Goal: Task Accomplishment & Management: Use online tool/utility

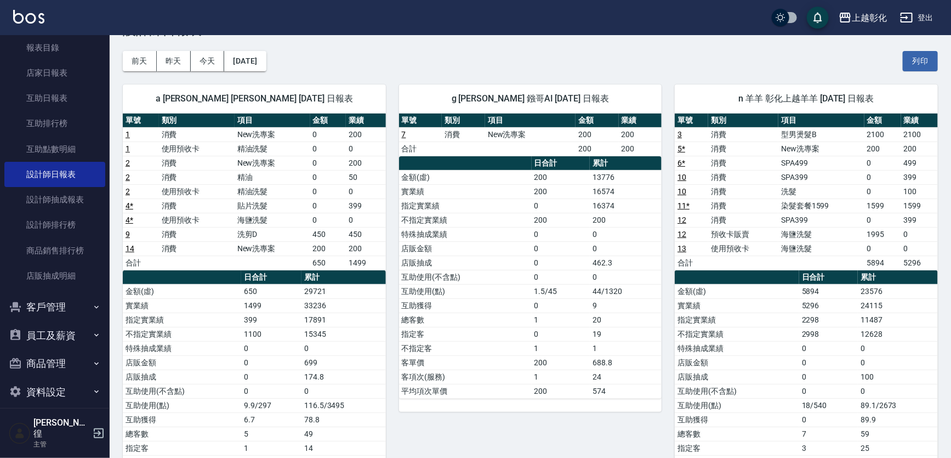
scroll to position [99, 0]
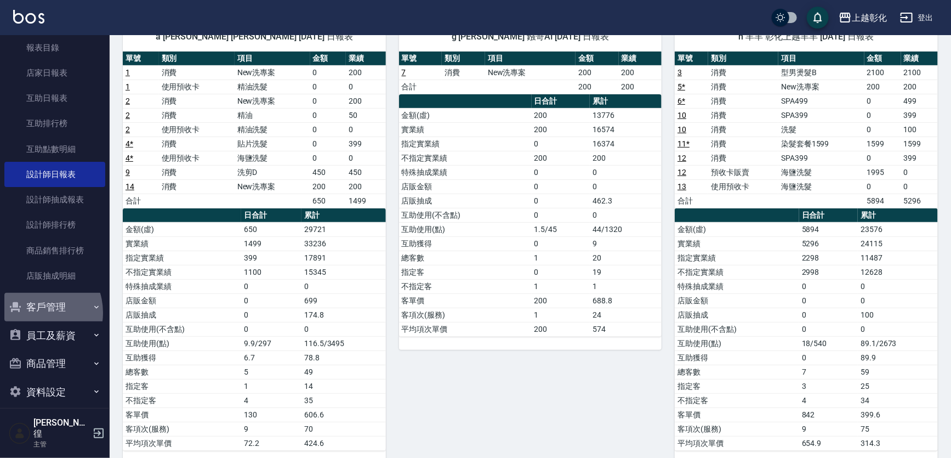
click at [33, 312] on button "客戶管理" at bounding box center [54, 307] width 101 height 29
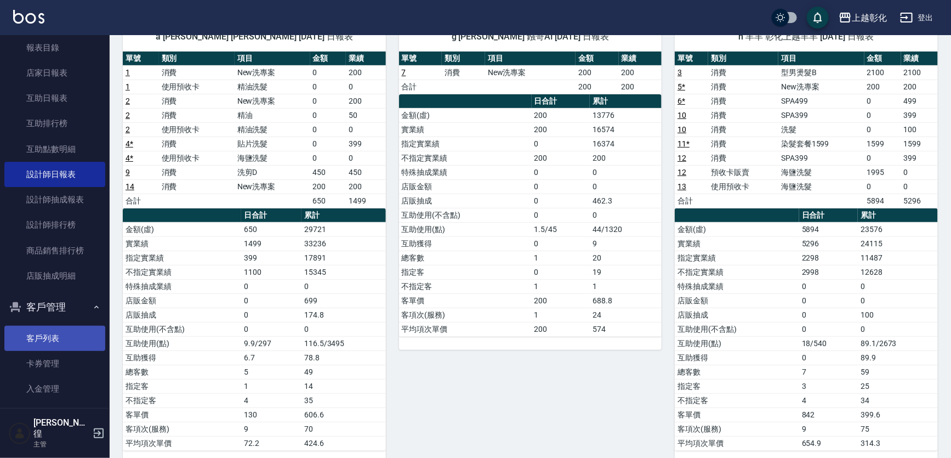
click at [39, 333] on link "客戶列表" at bounding box center [54, 338] width 101 height 25
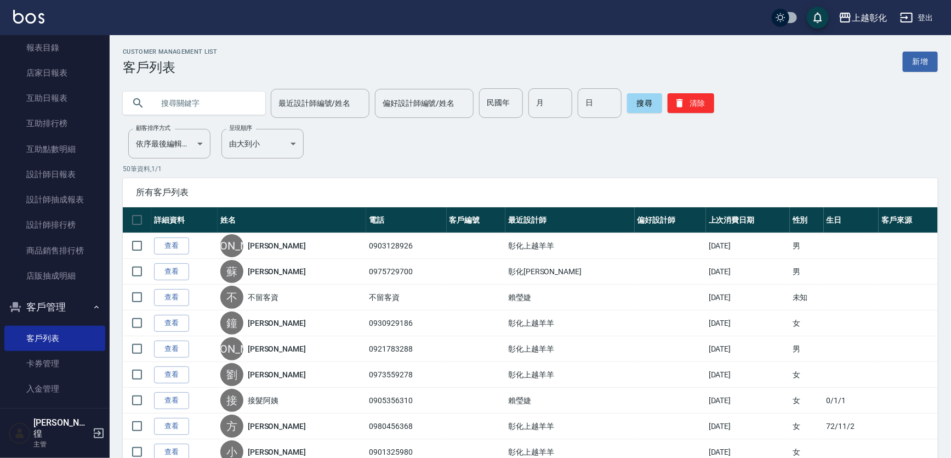
click at [179, 104] on input "text" at bounding box center [204, 103] width 103 height 30
type input "0976618669"
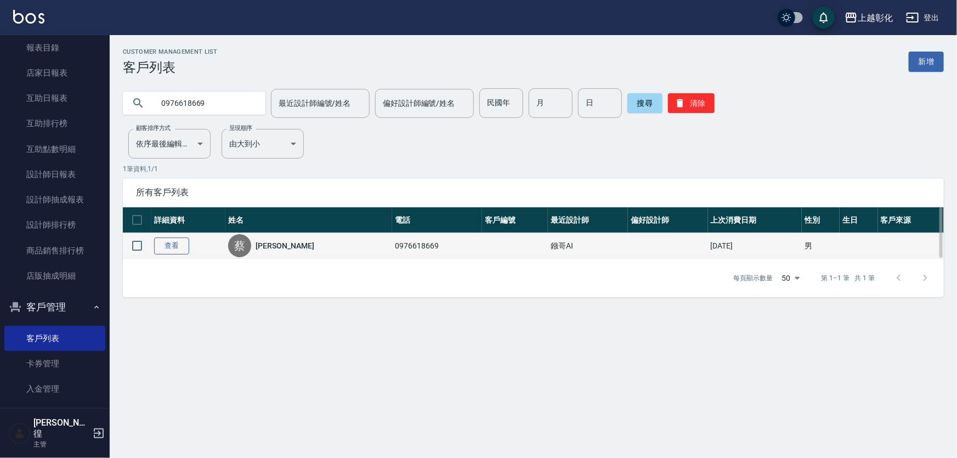
click at [157, 243] on link "查看" at bounding box center [171, 245] width 35 height 17
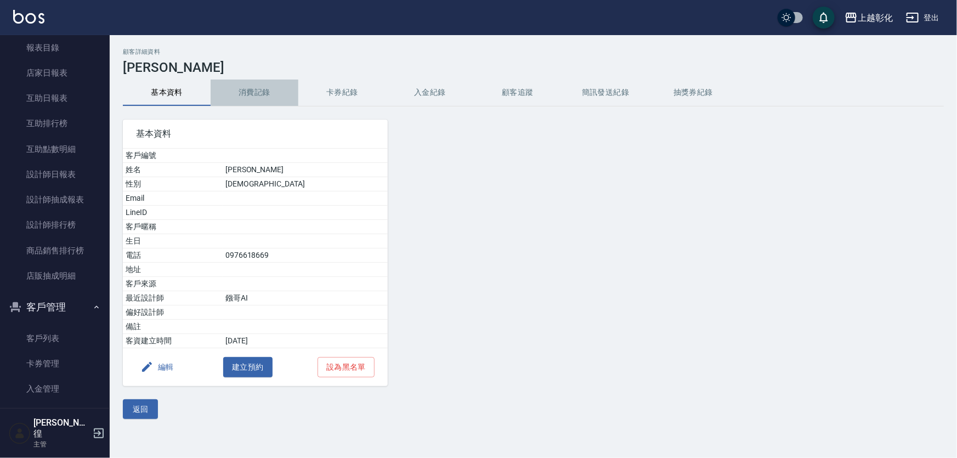
click at [254, 87] on button "消費記錄" at bounding box center [254, 92] width 88 height 26
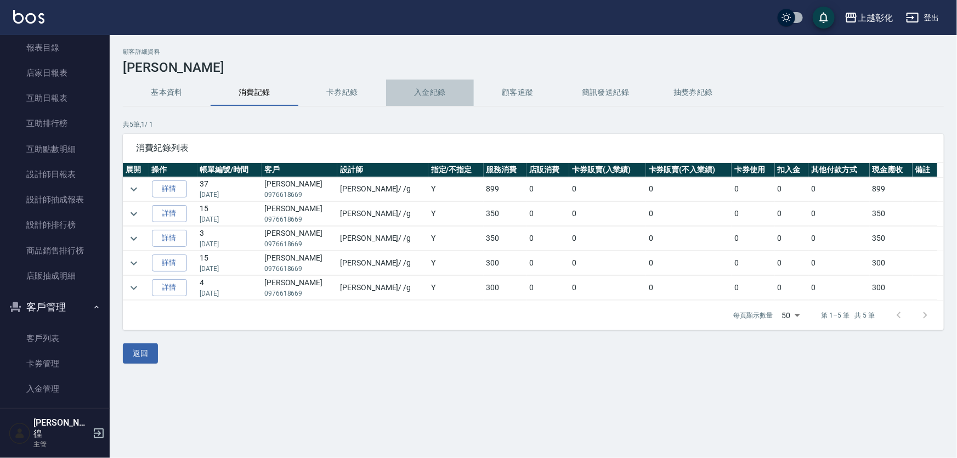
click at [438, 87] on button "入金紀錄" at bounding box center [430, 92] width 88 height 26
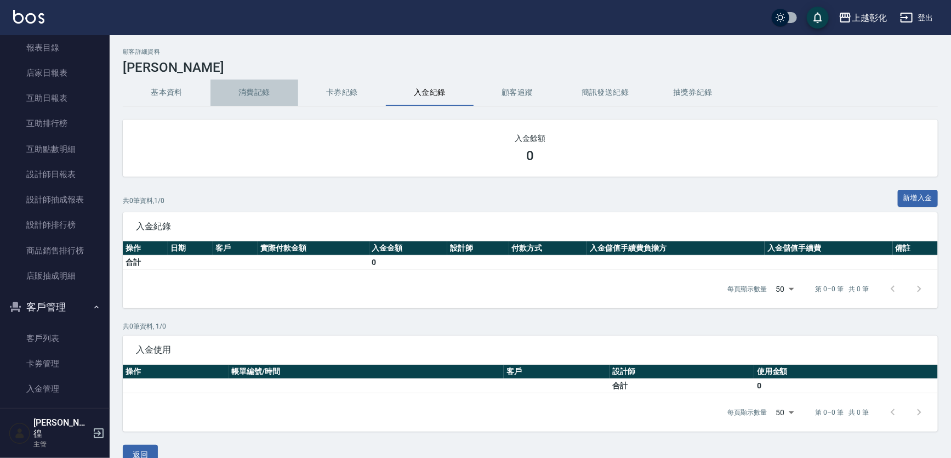
click at [270, 94] on button "消費記錄" at bounding box center [254, 92] width 88 height 26
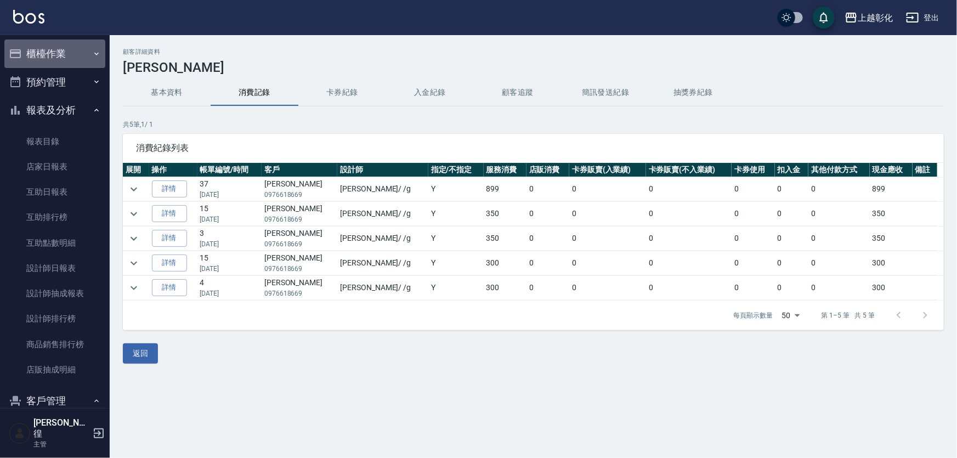
click at [67, 41] on button "櫃檯作業" at bounding box center [54, 53] width 101 height 29
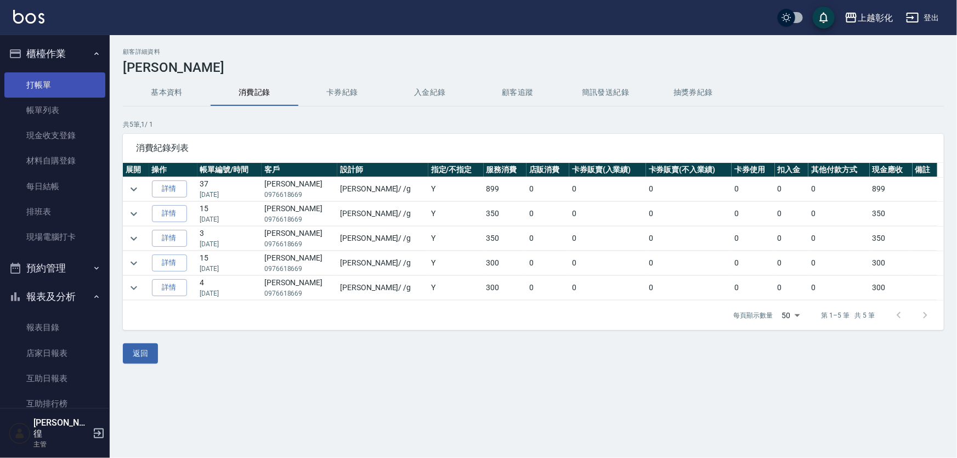
click at [71, 86] on link "打帳單" at bounding box center [54, 84] width 101 height 25
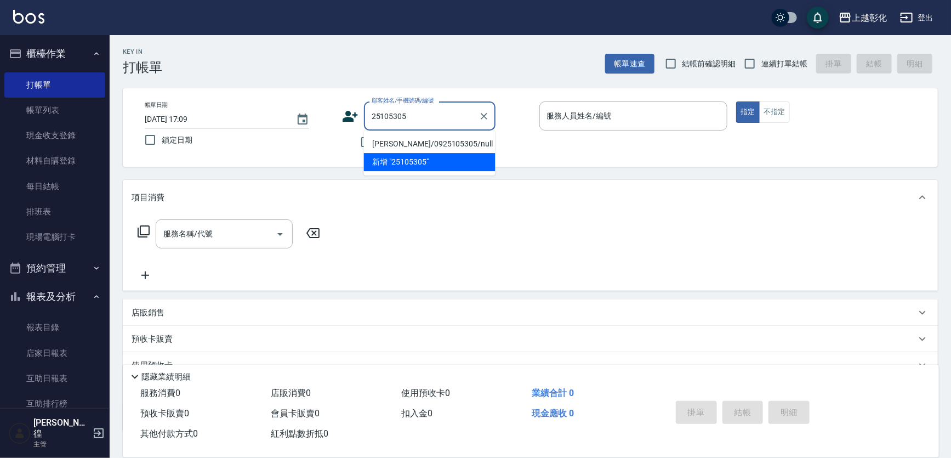
click at [411, 136] on li "張加鈴/0925105305/null" at bounding box center [430, 144] width 132 height 18
type input "張加鈴/0925105305/null"
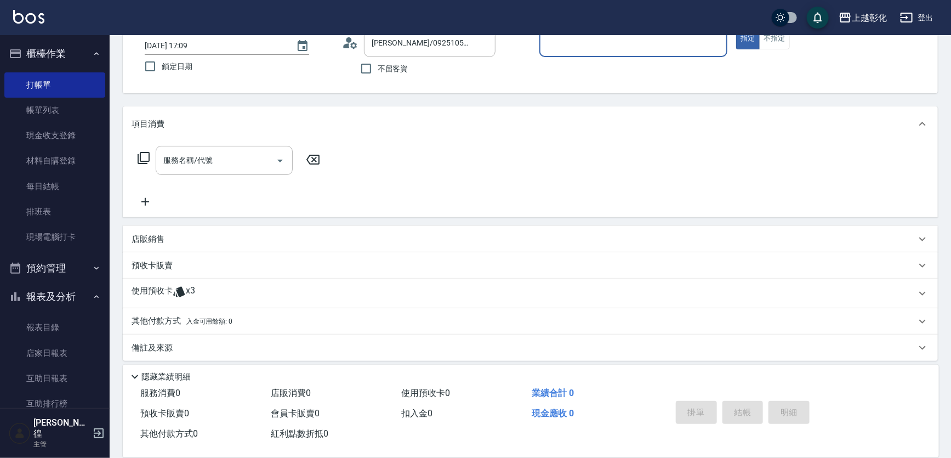
scroll to position [79, 0]
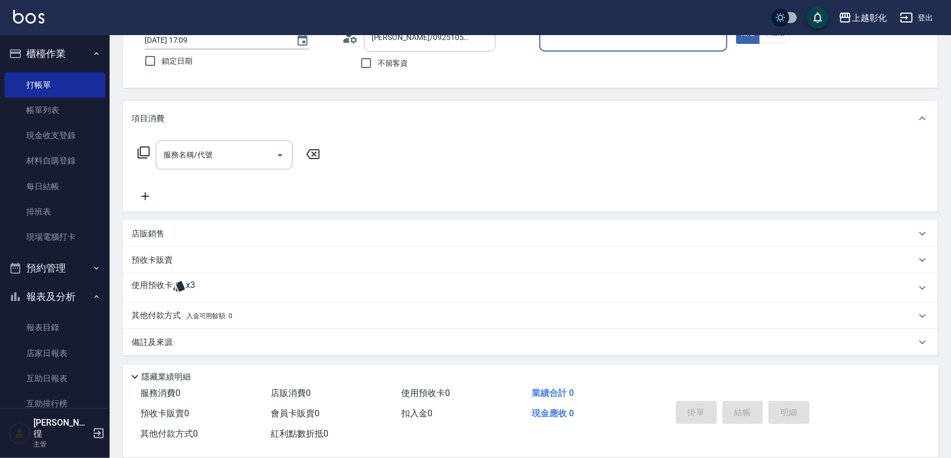
click at [202, 286] on div "使用預收卡 x3" at bounding box center [524, 288] width 784 height 16
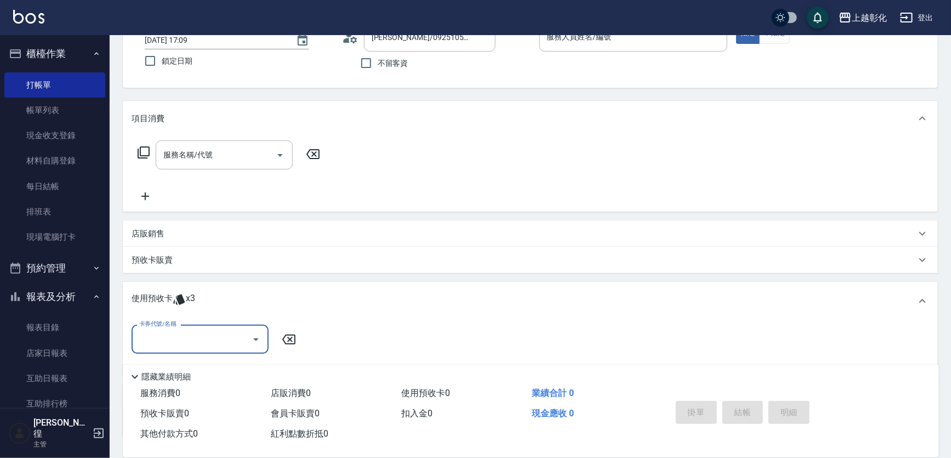
scroll to position [0, 0]
click at [175, 329] on input "卡券代號/名稱" at bounding box center [191, 338] width 111 height 19
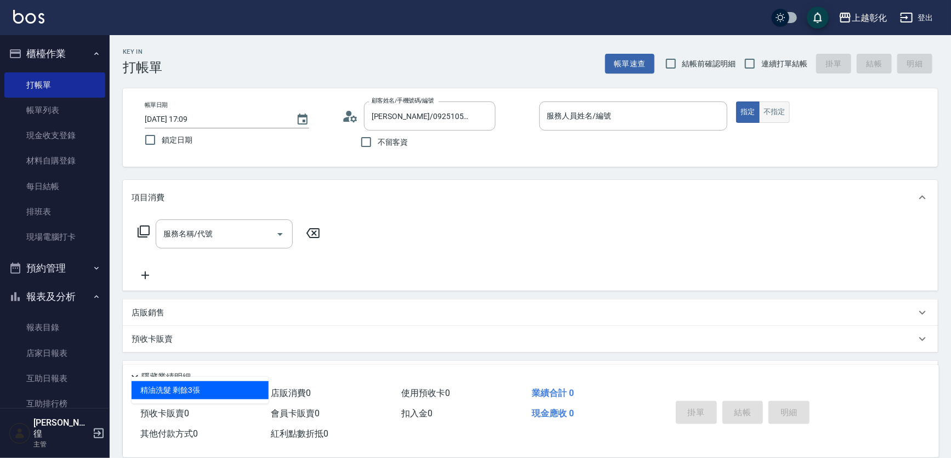
click at [767, 107] on button "不指定" at bounding box center [774, 111] width 31 height 21
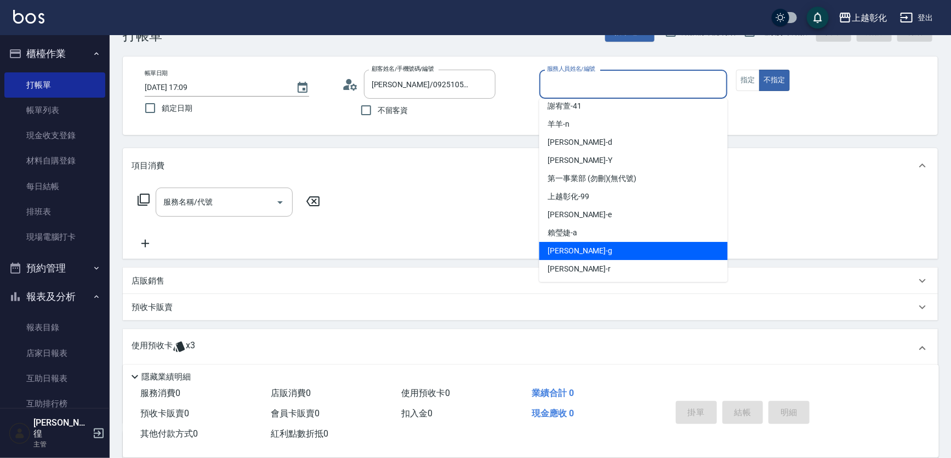
scroll to position [49, 0]
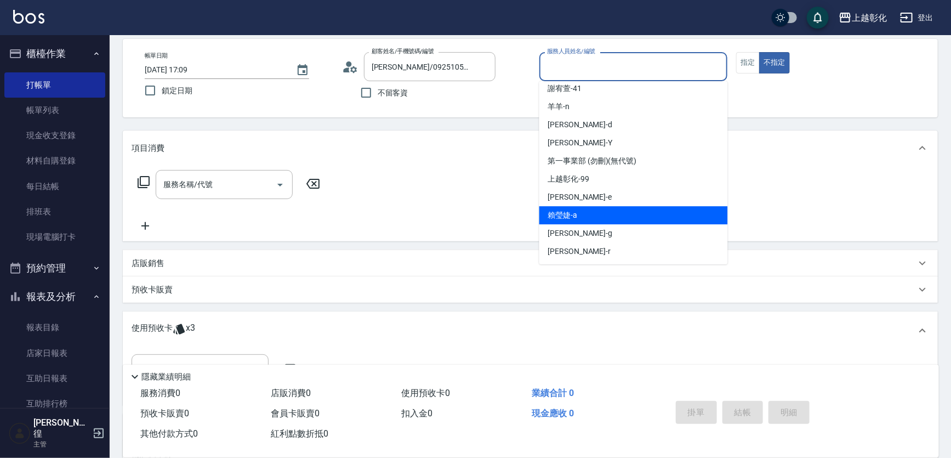
click at [591, 219] on div "賴瑩婕 -a" at bounding box center [633, 215] width 189 height 18
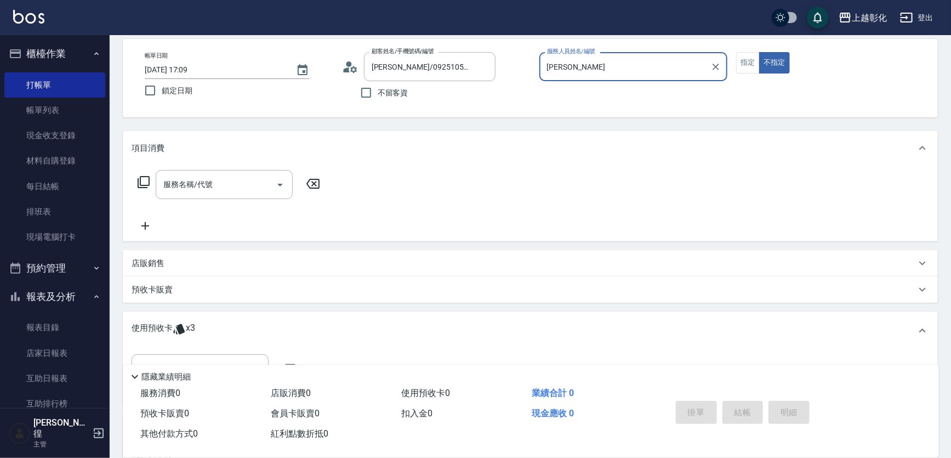
type input "賴瑩婕-a"
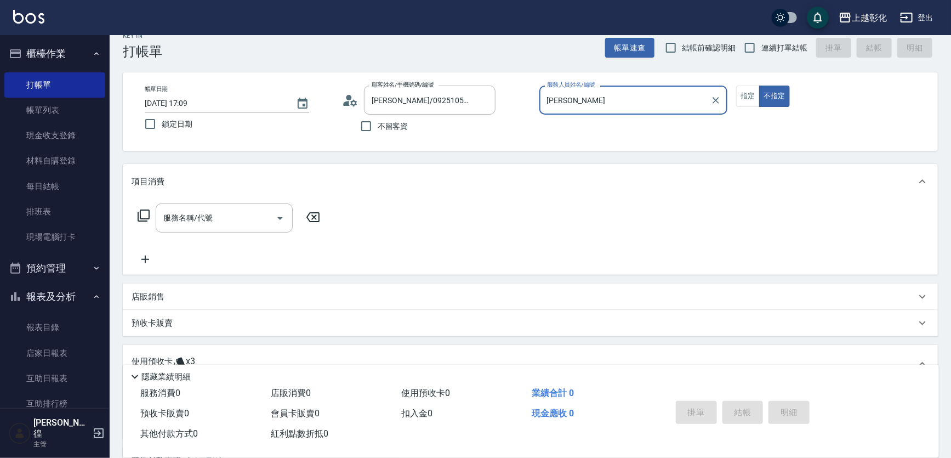
scroll to position [0, 0]
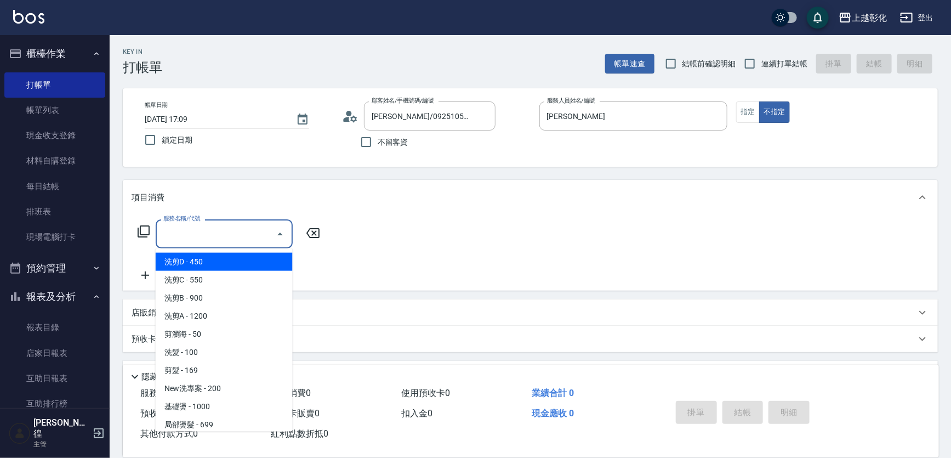
drag, startPoint x: 208, startPoint y: 235, endPoint x: 479, endPoint y: 262, distance: 272.2
click at [451, 254] on div "服務名稱/代號 服務名稱/代號" at bounding box center [530, 253] width 815 height 76
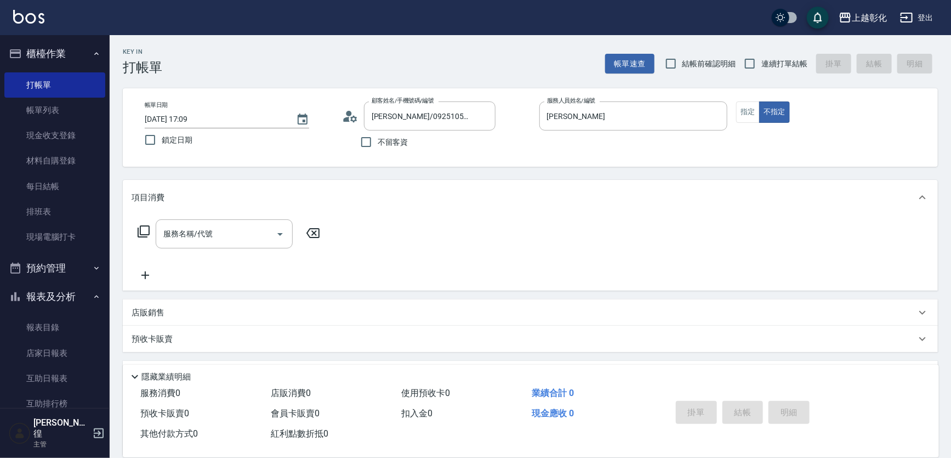
click at [482, 261] on div "服務名稱/代號 服務名稱/代號" at bounding box center [530, 253] width 815 height 76
click at [176, 246] on div "服務名稱/代號" at bounding box center [224, 233] width 137 height 29
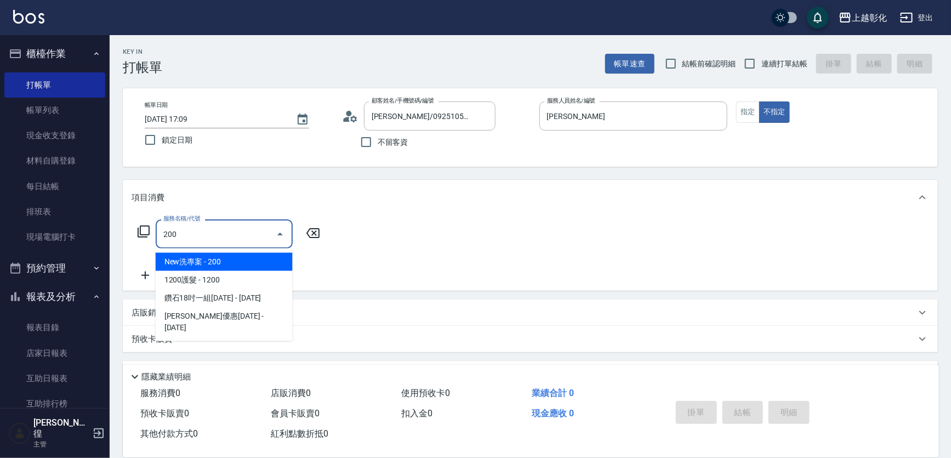
click at [192, 260] on span "New洗專案 - 200" at bounding box center [224, 262] width 137 height 18
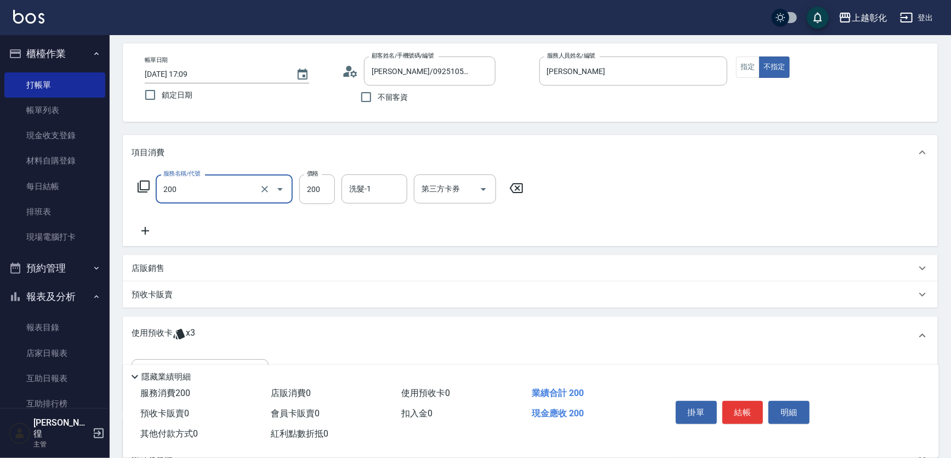
scroll to position [99, 0]
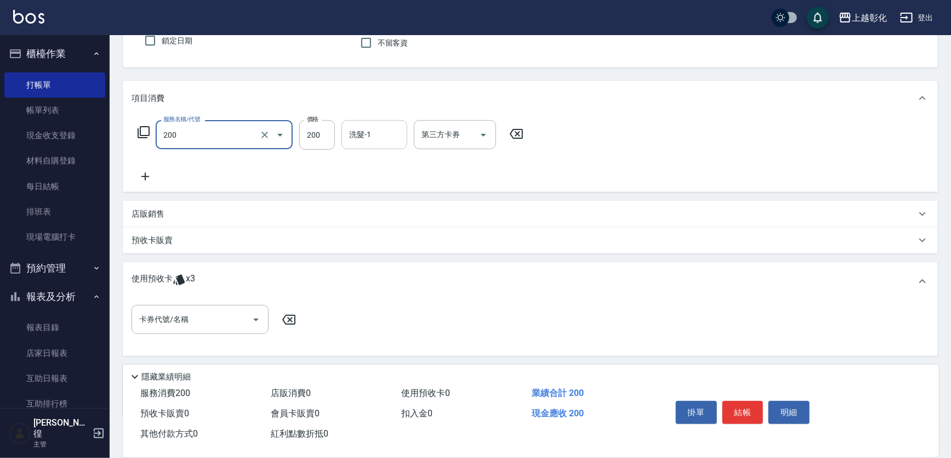
click at [380, 121] on div "洗髮-1" at bounding box center [375, 134] width 66 height 29
type input "New洗專案(200)"
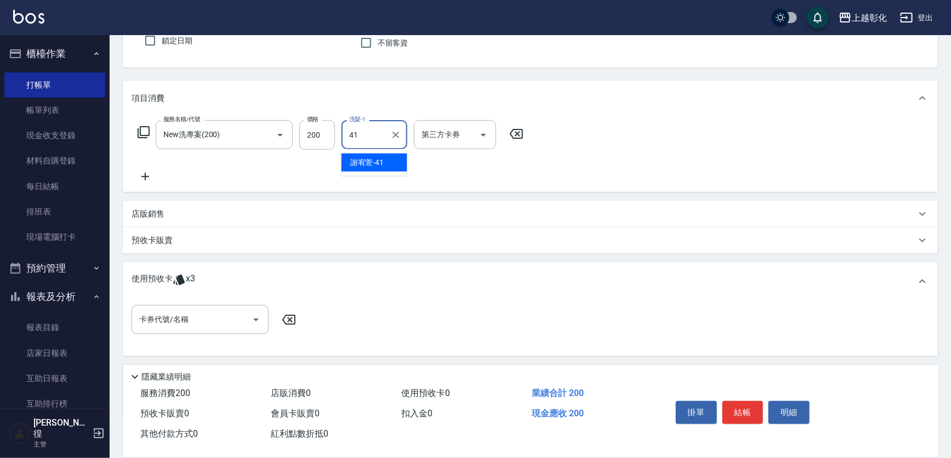
click at [368, 157] on span "謝宥萱 -41" at bounding box center [367, 163] width 34 height 12
click at [487, 128] on button "Open" at bounding box center [484, 135] width 18 height 18
type input "謝宥萱-41"
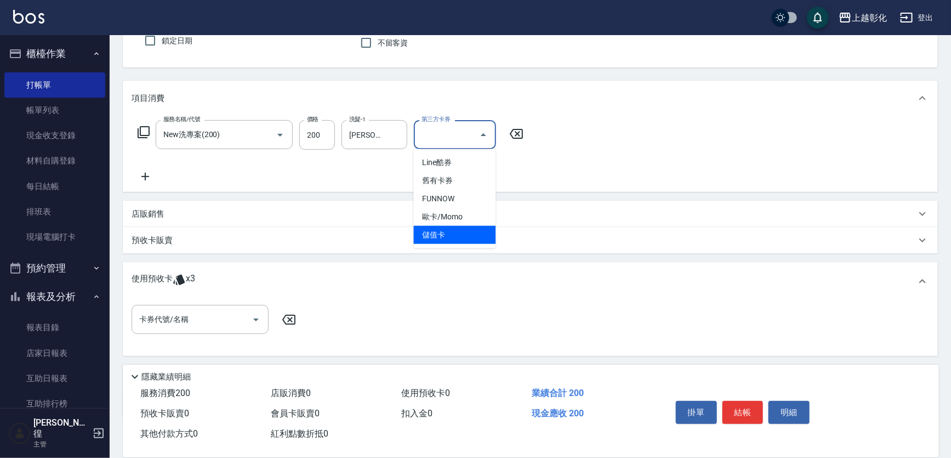
click at [423, 230] on span "儲值卡" at bounding box center [455, 235] width 82 height 18
type input "儲值卡"
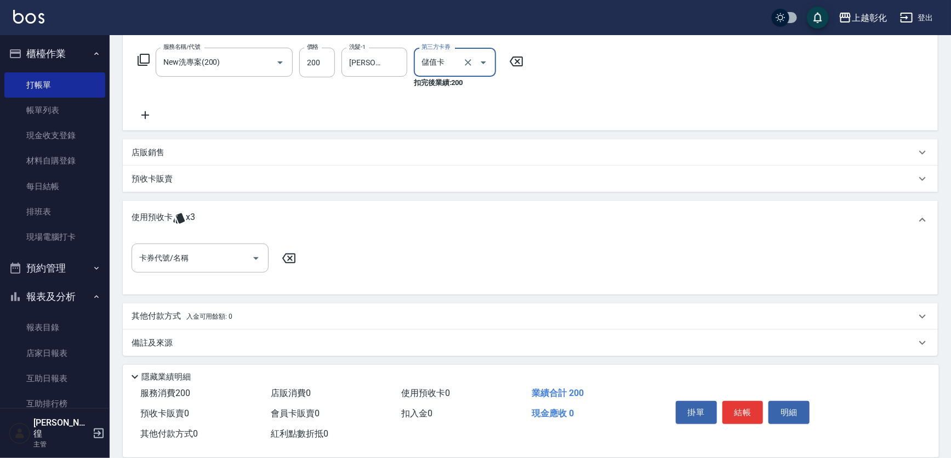
scroll to position [172, 0]
click at [175, 270] on div "卡券代號/名稱" at bounding box center [200, 257] width 137 height 29
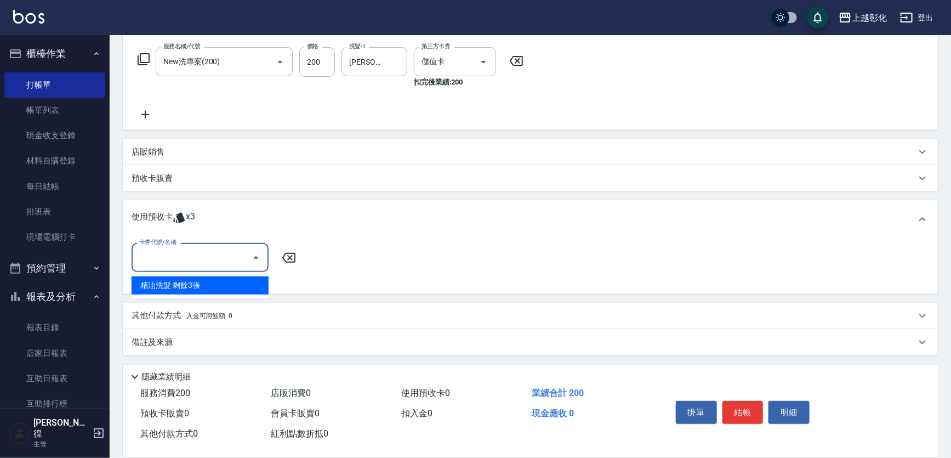
click at [183, 288] on div "精油洗髮 剩餘3張" at bounding box center [200, 285] width 137 height 18
type input "精油洗髮"
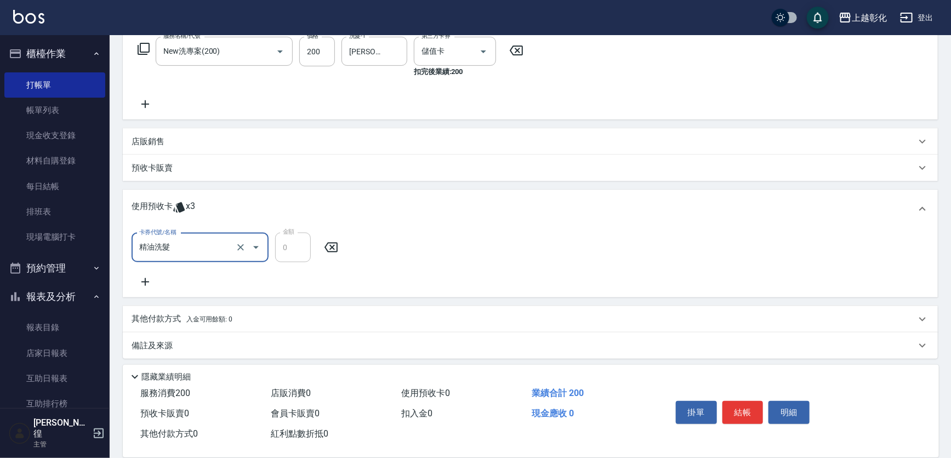
scroll to position [186, 0]
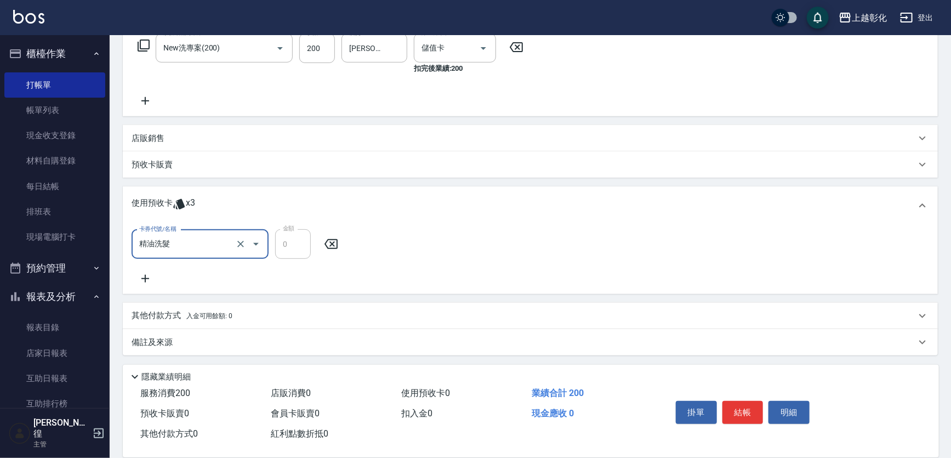
click at [756, 422] on div "掛單 結帳 明細" at bounding box center [742, 413] width 143 height 35
click at [755, 416] on button "結帳" at bounding box center [742, 412] width 41 height 23
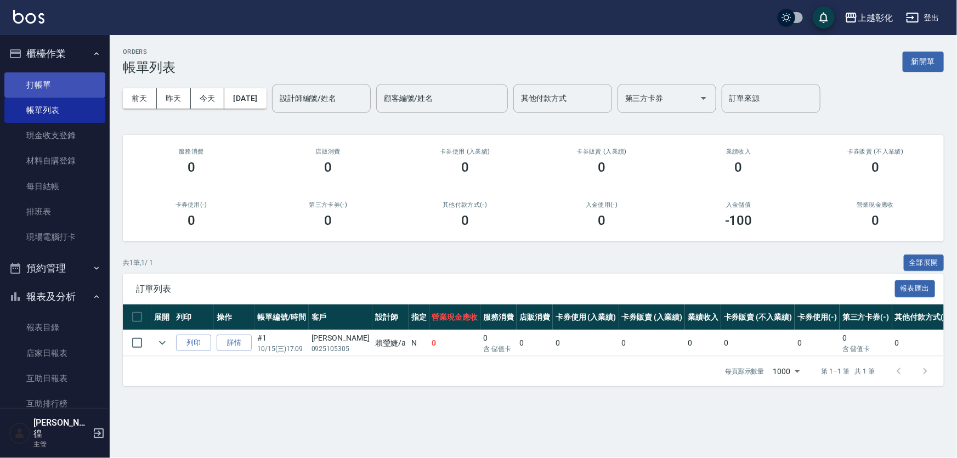
click at [35, 85] on link "打帳單" at bounding box center [54, 84] width 101 height 25
